Goal: Transaction & Acquisition: Book appointment/travel/reservation

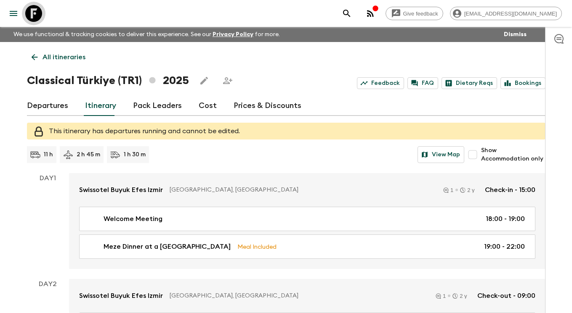
click at [37, 13] on icon at bounding box center [33, 13] width 17 height 17
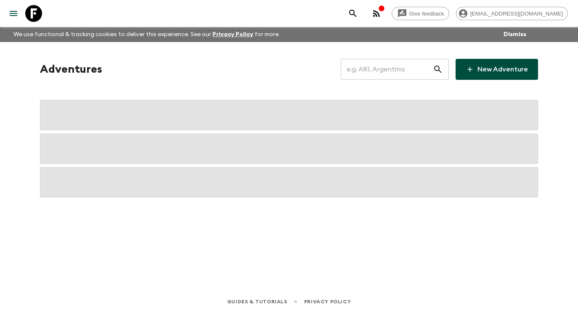
click at [374, 73] on input "text" at bounding box center [387, 70] width 92 height 24
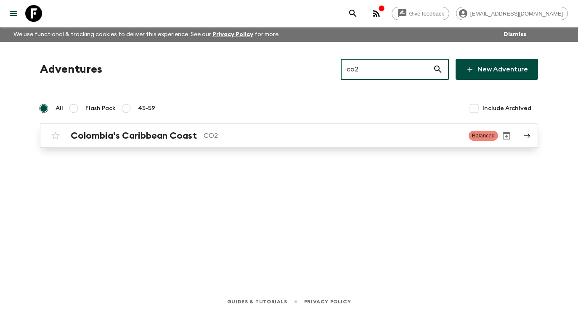
type input "co2"
click at [146, 128] on div "Colombia’s Caribbean Coast CO2 Balanced" at bounding box center [272, 135] width 451 height 17
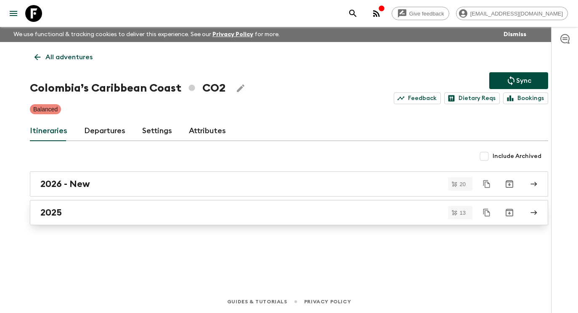
click at [100, 215] on div "2025" at bounding box center [280, 212] width 481 height 11
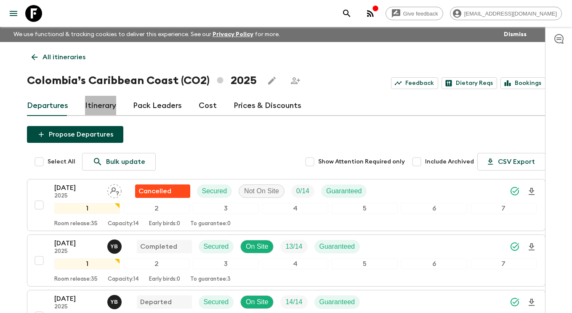
click at [106, 107] on link "Itinerary" at bounding box center [100, 106] width 31 height 20
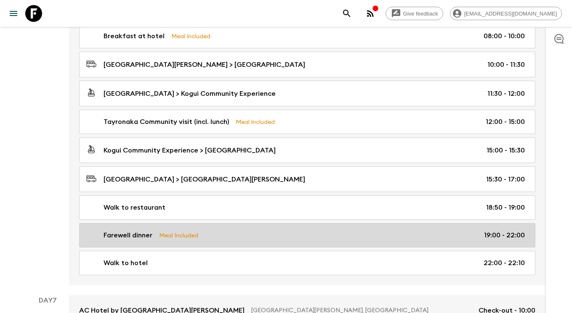
scroll to position [1173, 0]
